Goal: Information Seeking & Learning: Learn about a topic

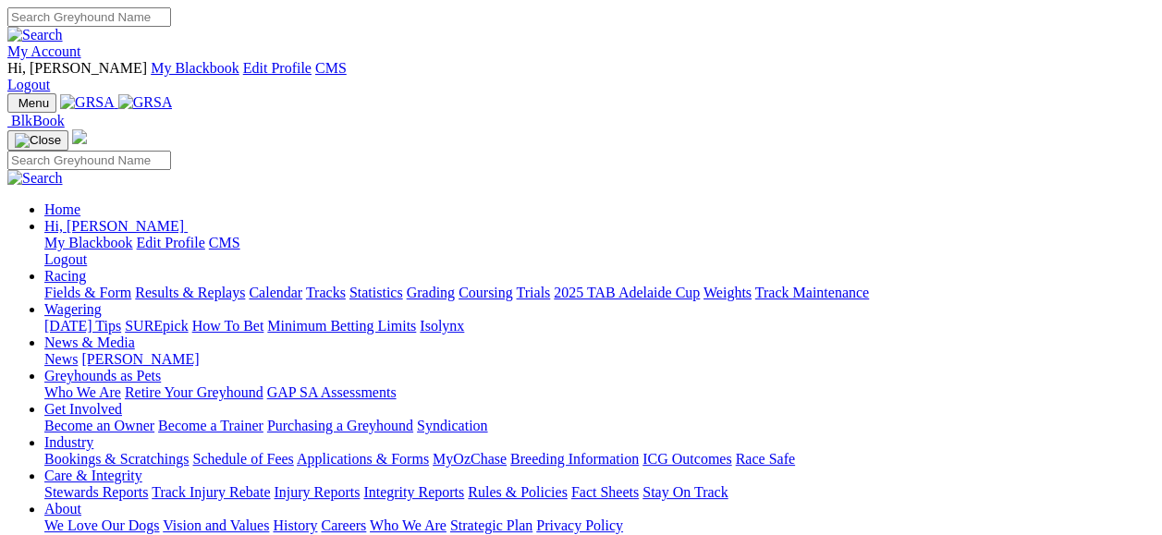
click at [81, 285] on link "Fields & Form" at bounding box center [87, 293] width 87 height 16
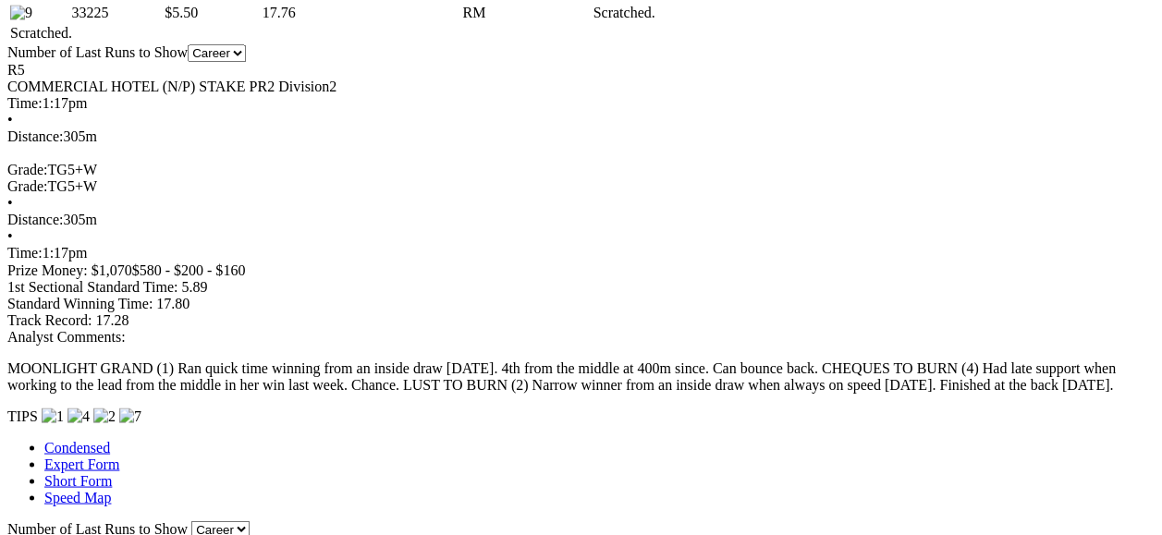
scroll to position [1528, 0]
